Goal: Information Seeking & Learning: Learn about a topic

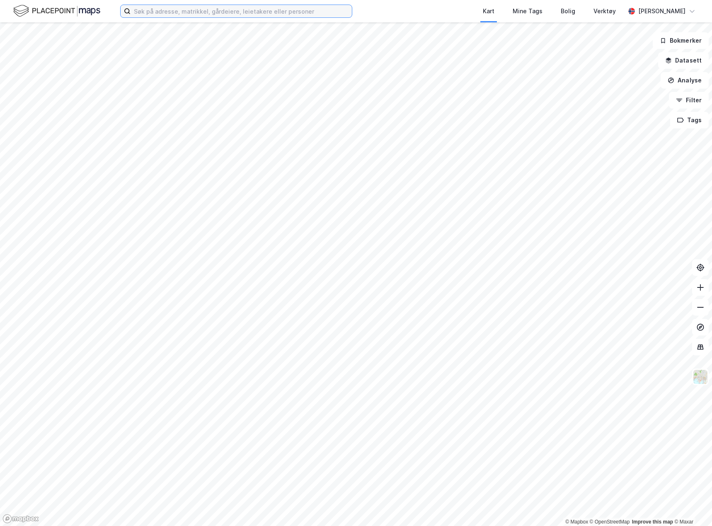
click at [262, 8] on input at bounding box center [241, 11] width 221 height 12
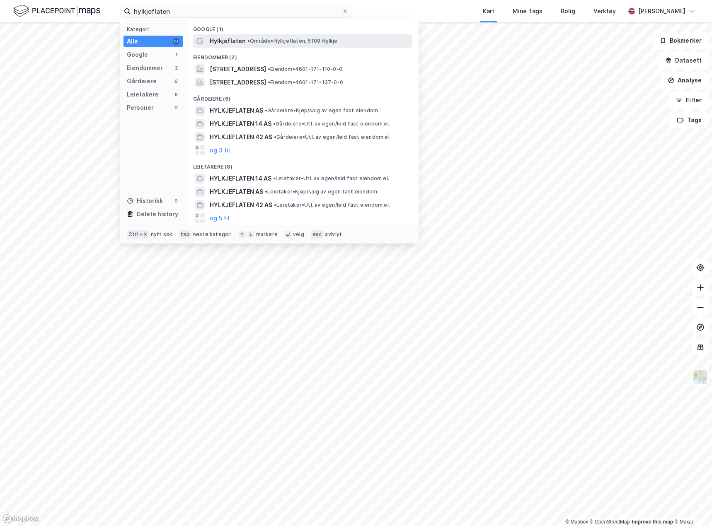
click at [324, 43] on span "• Område • Hylkjeflaten, 5109 Hylkje" at bounding box center [292, 41] width 90 height 7
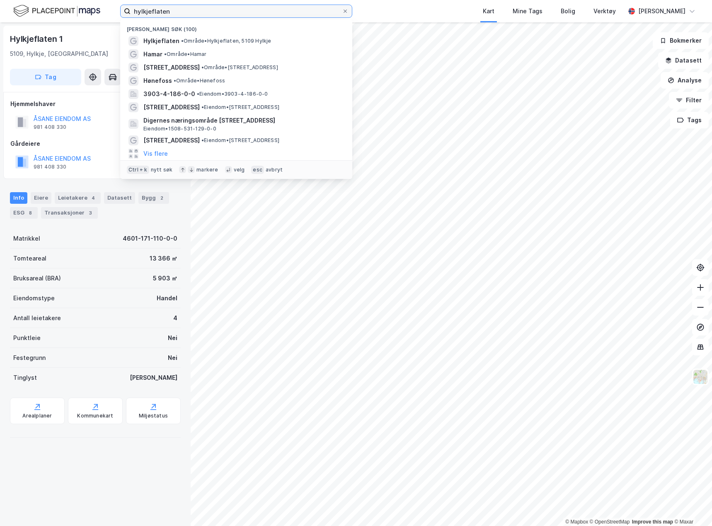
click at [187, 14] on input "hylkjeflaten" at bounding box center [236, 11] width 211 height 12
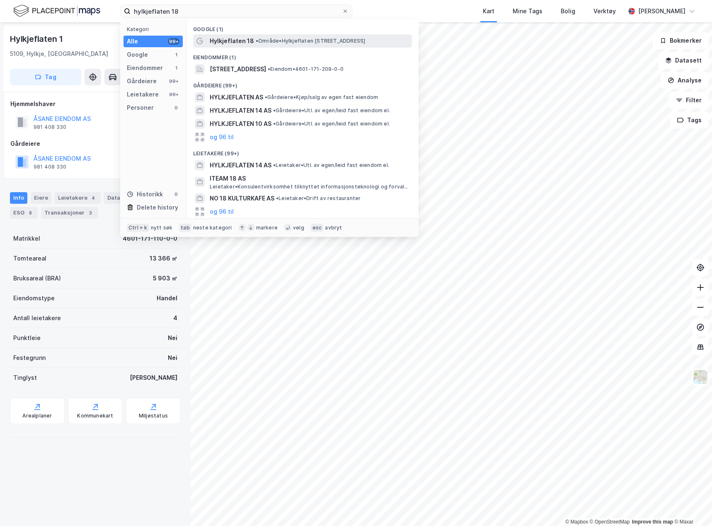
click at [262, 39] on span "• Område • [STREET_ADDRESS]" at bounding box center [310, 41] width 109 height 7
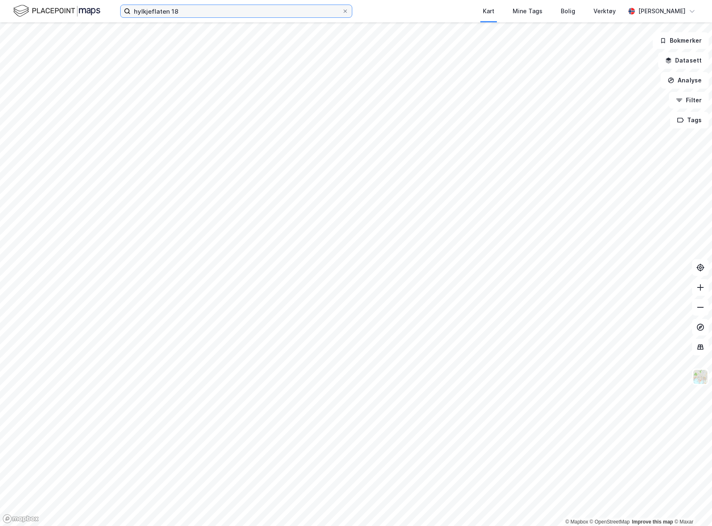
click at [188, 10] on input "hylkjeflaten 18" at bounding box center [236, 11] width 211 height 12
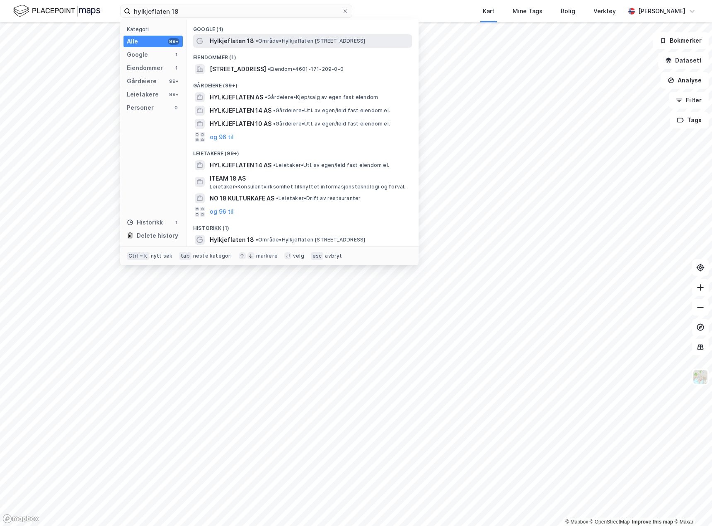
click at [238, 41] on span "Hylkjeflaten 18" at bounding box center [232, 41] width 44 height 10
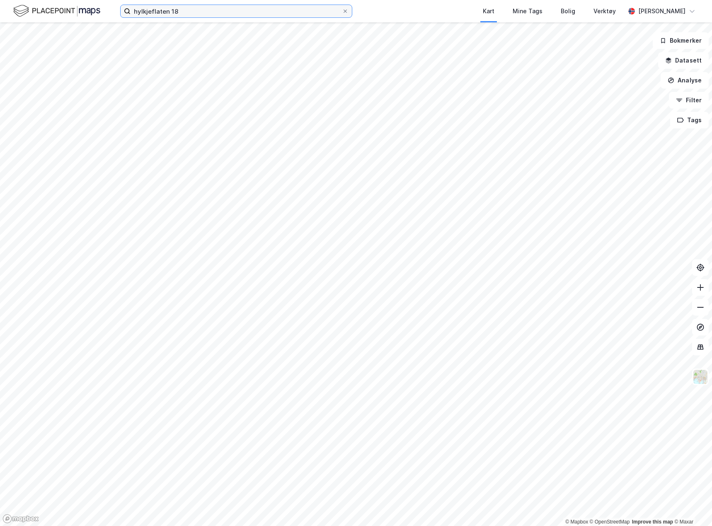
click at [221, 10] on input "hylkjeflaten 18" at bounding box center [236, 11] width 211 height 12
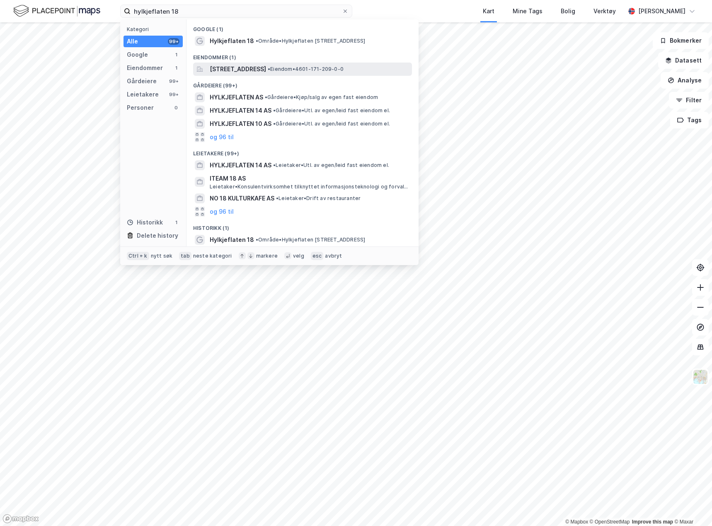
click at [266, 68] on span "[STREET_ADDRESS]" at bounding box center [238, 69] width 56 height 10
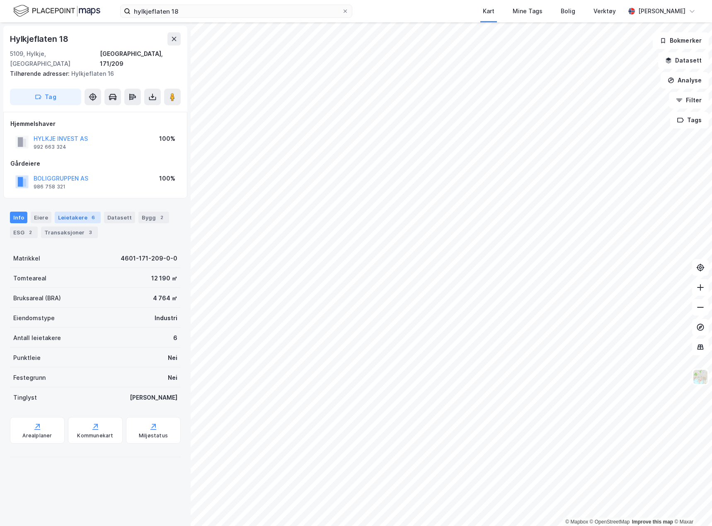
click at [70, 212] on div "Leietakere 6" at bounding box center [78, 218] width 46 height 12
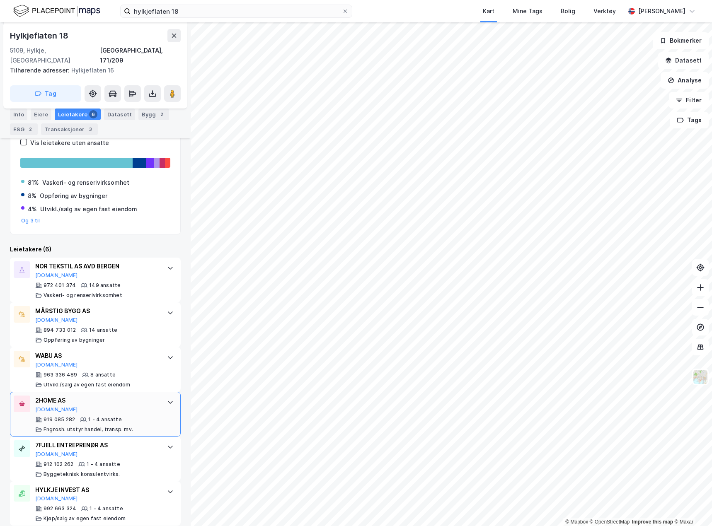
scroll to position [140, 0]
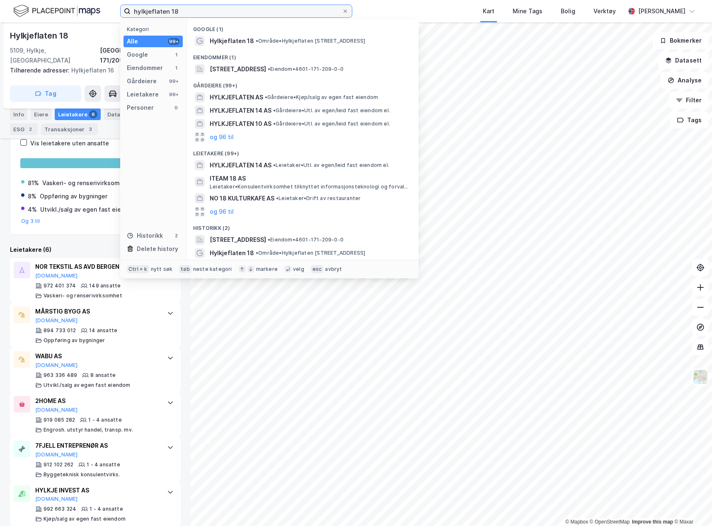
drag, startPoint x: 184, startPoint y: 5, endPoint x: 180, endPoint y: 5, distance: 4.2
click at [180, 5] on input "hylkjeflaten 18" at bounding box center [236, 11] width 211 height 12
drag, startPoint x: 185, startPoint y: 8, endPoint x: -166, endPoint y: 46, distance: 352.7
click at [0, 46] on html "hylkjeflaten 18 Kategori Alle 99+ Google 1 Eiendommer 1 Gårdeiere 99+ Leietaker…" at bounding box center [356, 263] width 712 height 526
type input "\"
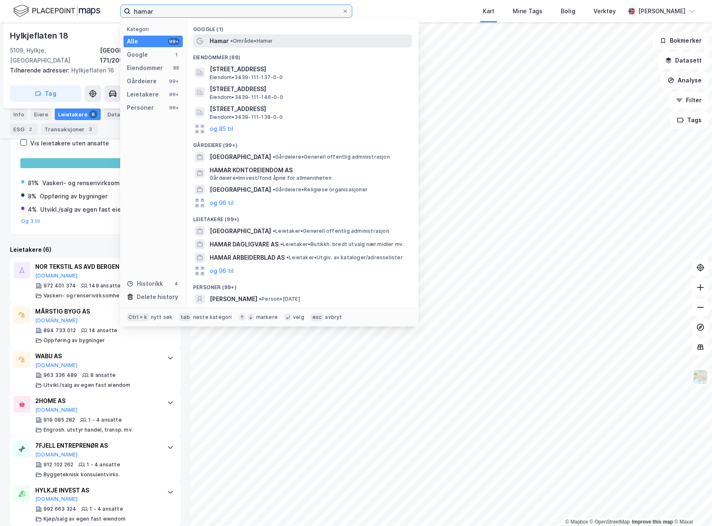
type input "hamar"
click at [252, 38] on span "• Område • [GEOGRAPHIC_DATA]" at bounding box center [251, 41] width 43 height 7
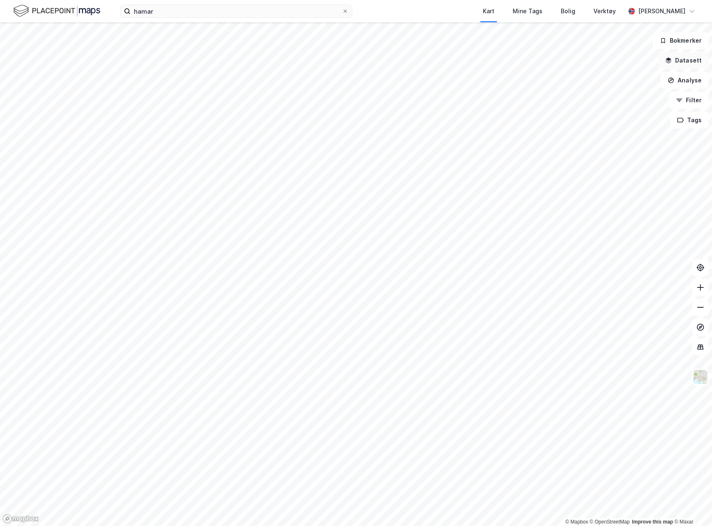
click at [684, 61] on button "Datasett" at bounding box center [683, 60] width 51 height 17
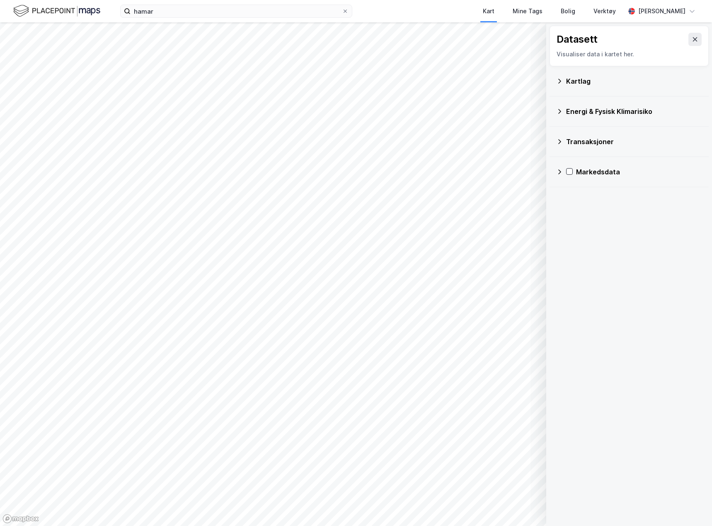
click at [563, 74] on div "Kartlag" at bounding box center [629, 81] width 146 height 20
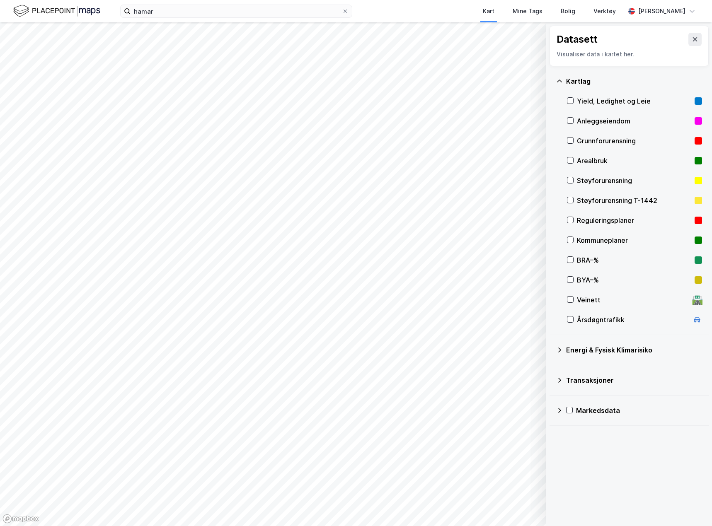
click at [560, 81] on icon at bounding box center [559, 81] width 7 height 7
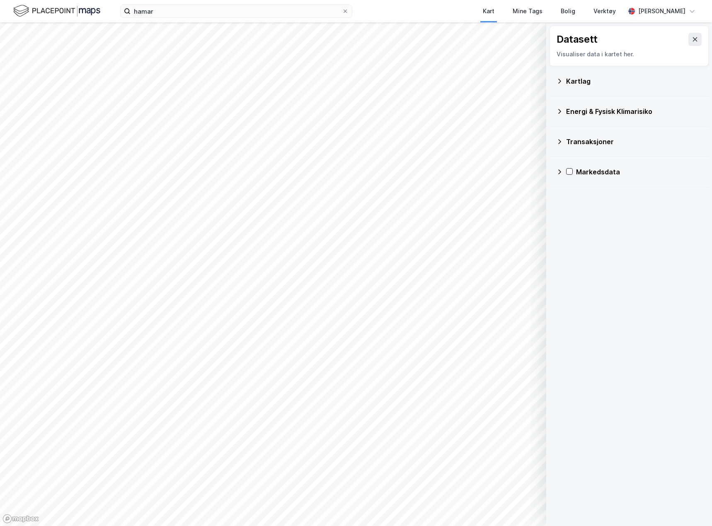
click at [563, 82] on div "Kartlag" at bounding box center [629, 81] width 146 height 20
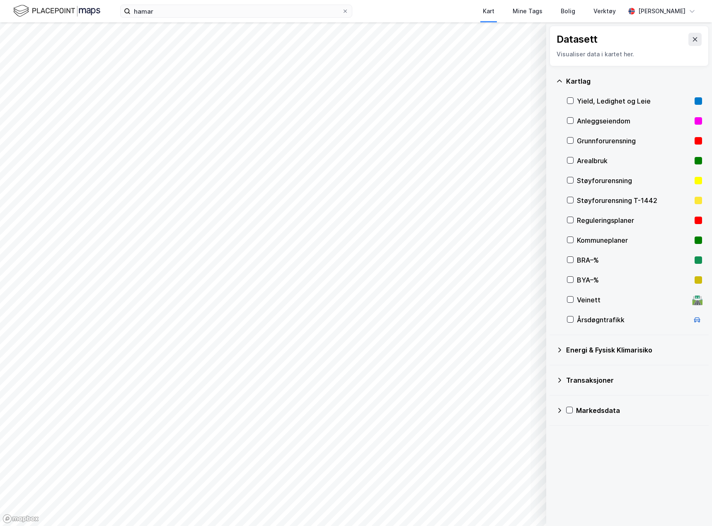
click at [595, 218] on div "Reguleringsplaner" at bounding box center [634, 221] width 114 height 10
click at [550, 479] on div "© Mapbox © OpenStreetMap Improve this map © Maxar Datasett Visualiser data i ka…" at bounding box center [356, 274] width 712 height 504
